Goal: Use online tool/utility: Utilize a website feature to perform a specific function

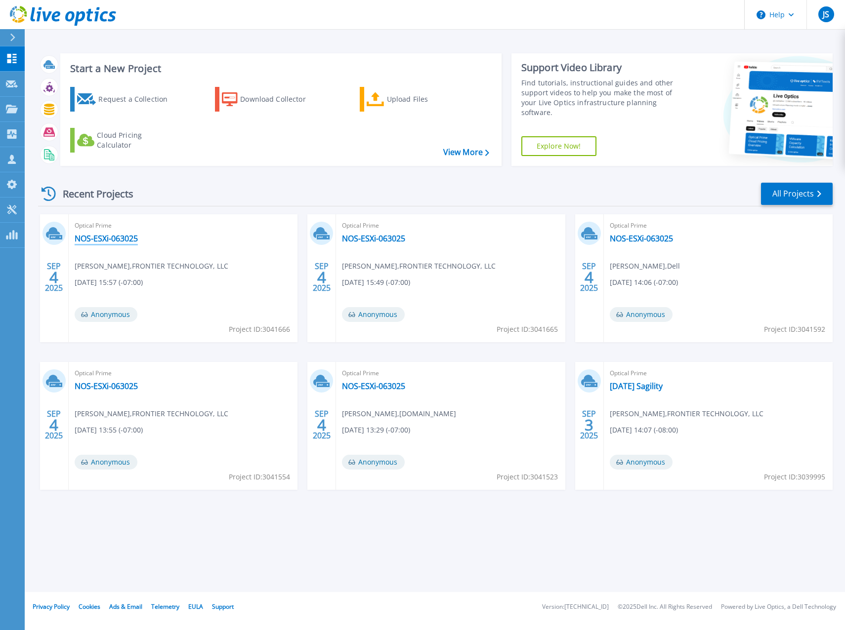
click at [100, 239] on link "NOS-ESXi-063025" at bounding box center [106, 239] width 63 height 10
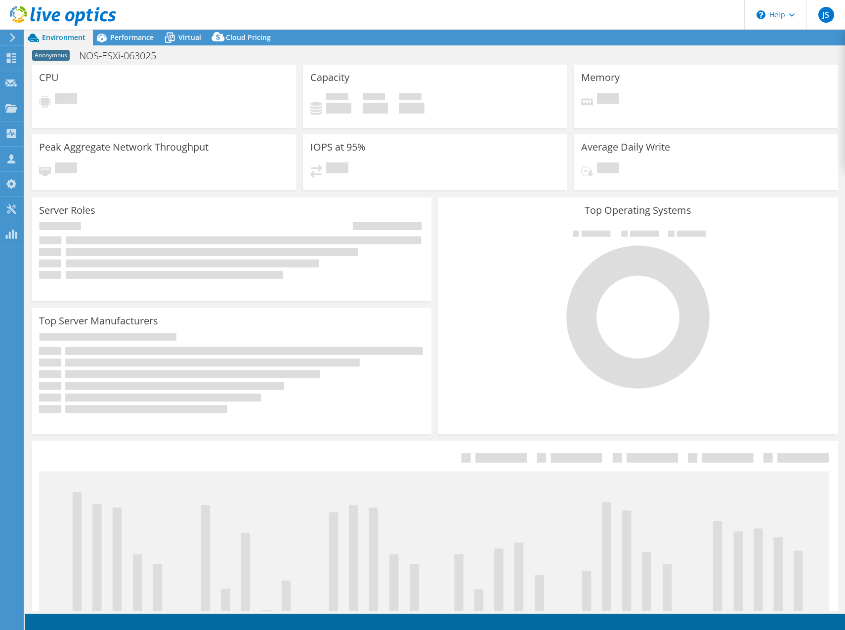
select select "USD"
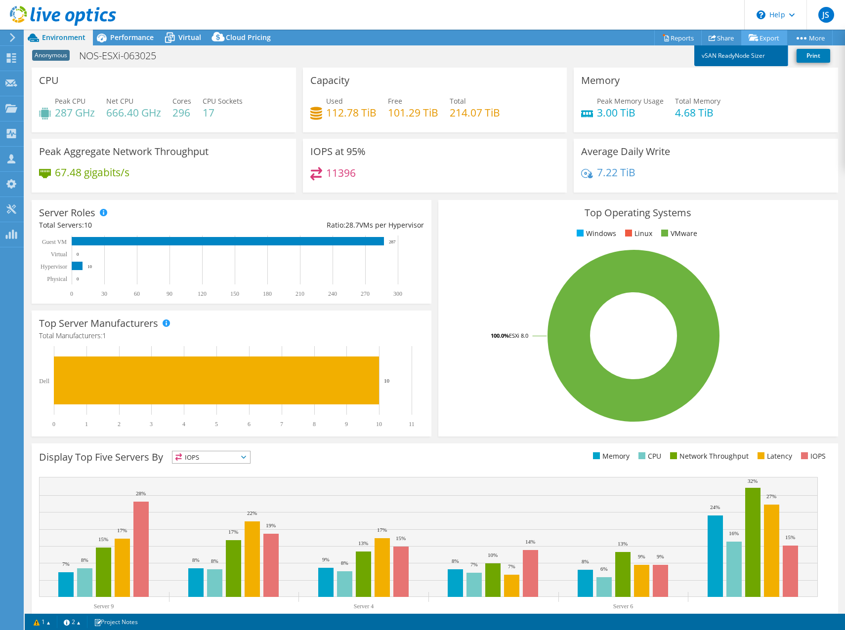
click at [734, 60] on link "vSAN ReadyNode Sizer" at bounding box center [741, 55] width 94 height 21
